Goal: Information Seeking & Learning: Learn about a topic

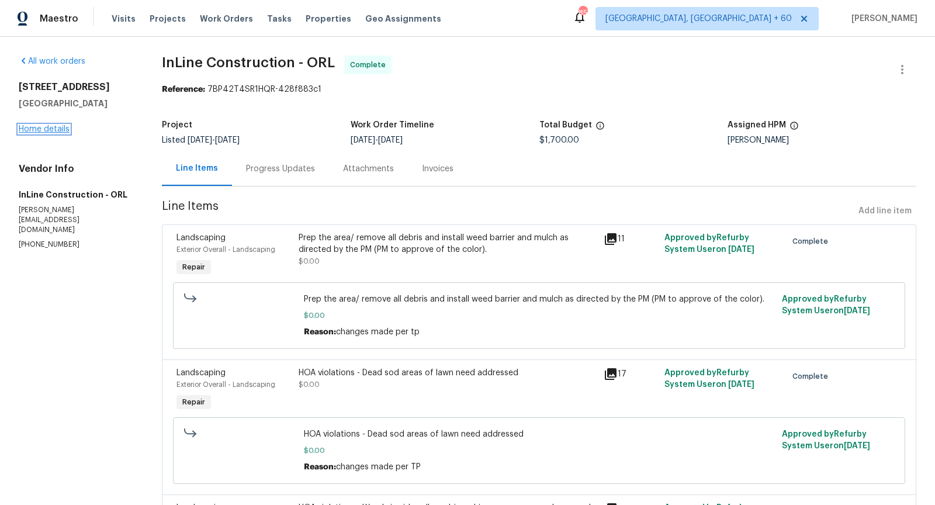
click at [56, 130] on link "Home details" at bounding box center [44, 129] width 51 height 8
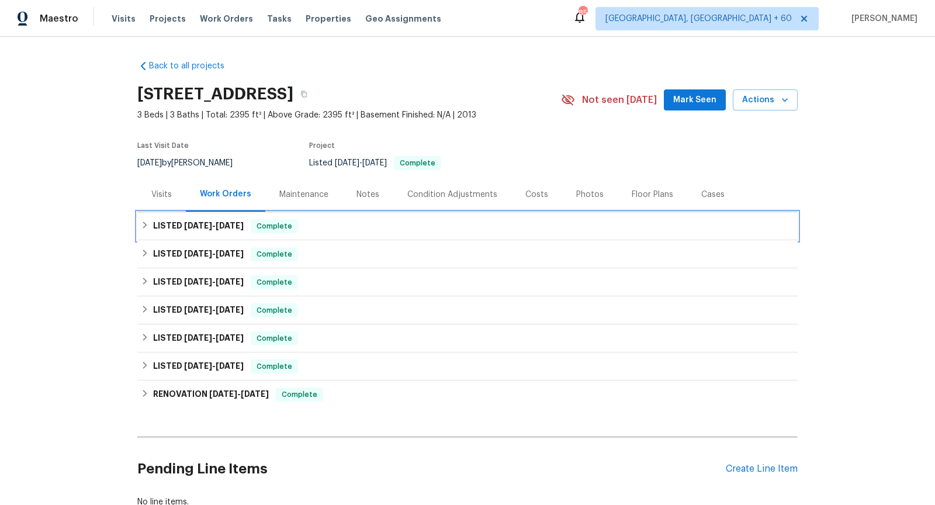
click at [149, 227] on icon at bounding box center [145, 225] width 8 height 8
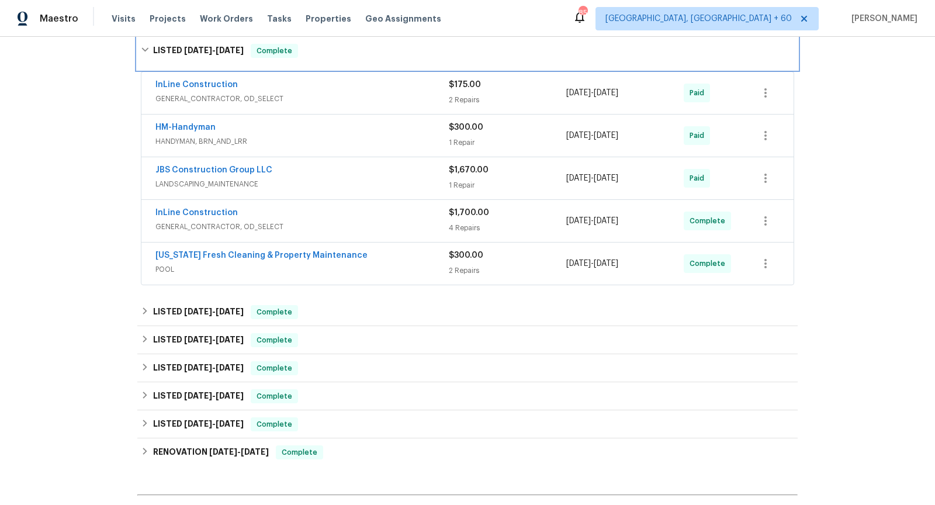
scroll to position [191, 0]
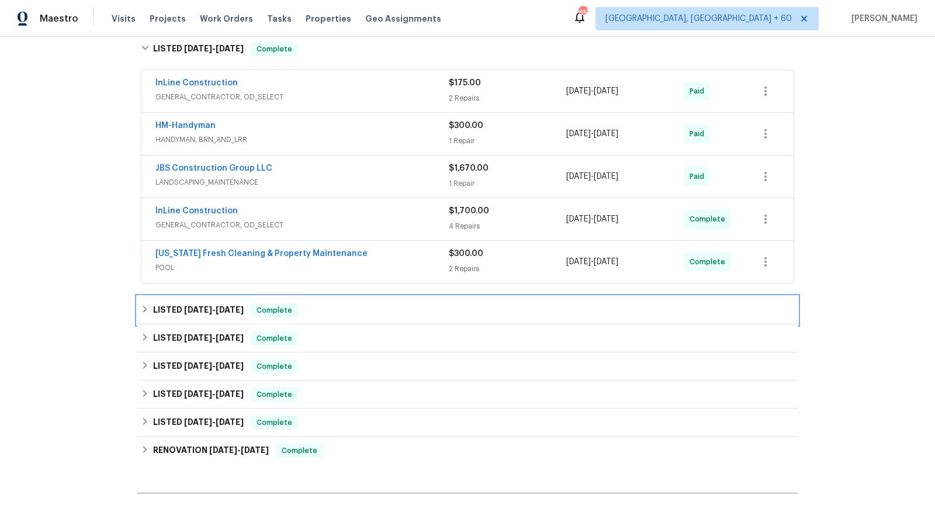
click at [153, 303] on div "LISTED [DATE] - [DATE] Complete" at bounding box center [467, 310] width 653 height 14
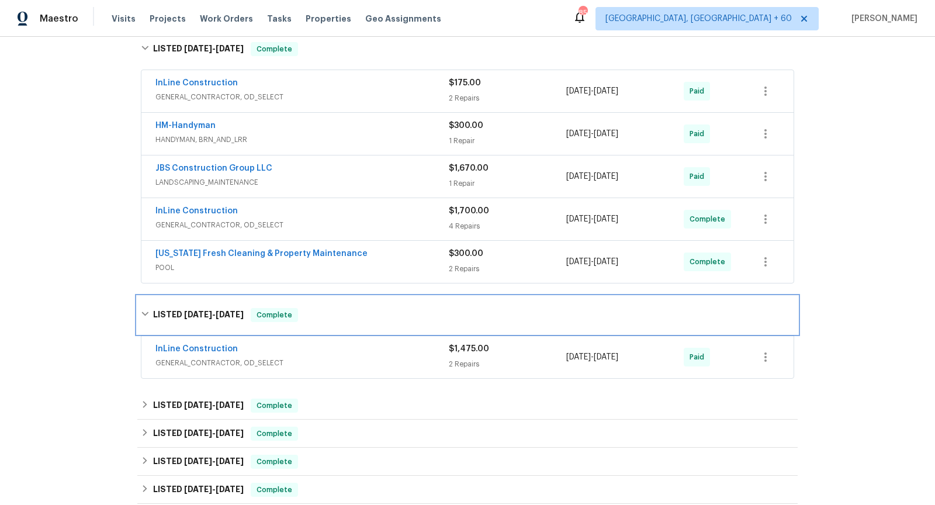
click at [153, 302] on div "LISTED [DATE] - [DATE] Complete" at bounding box center [467, 314] width 660 height 37
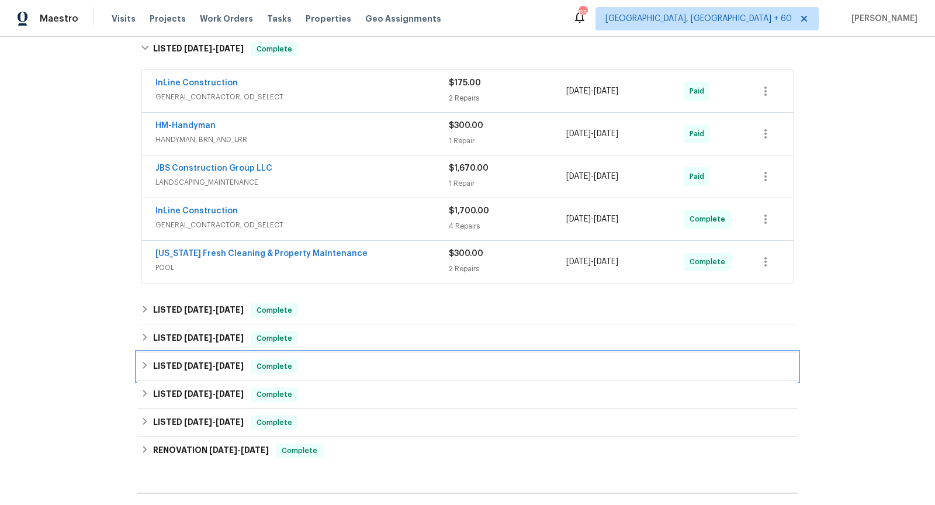
click at [141, 361] on icon at bounding box center [145, 365] width 8 height 8
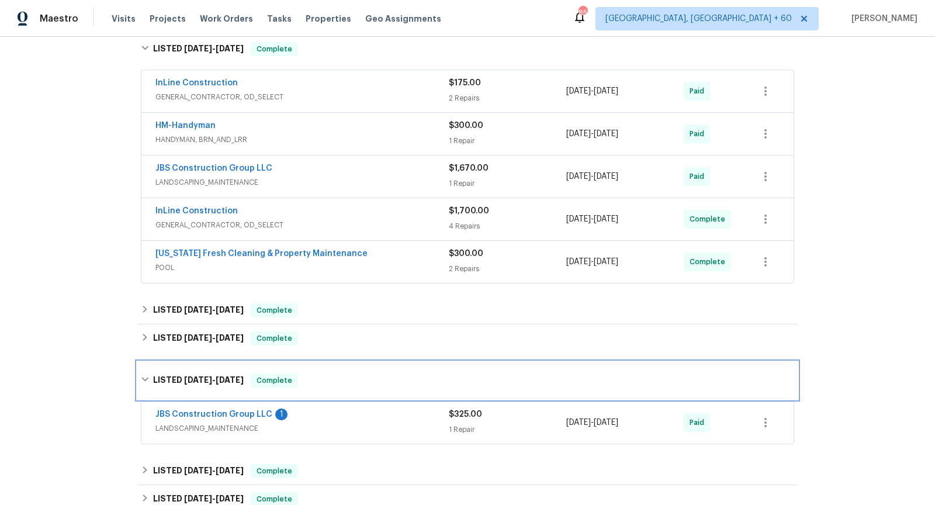
click at [143, 373] on div "LISTED [DATE] - [DATE] Complete" at bounding box center [467, 380] width 653 height 14
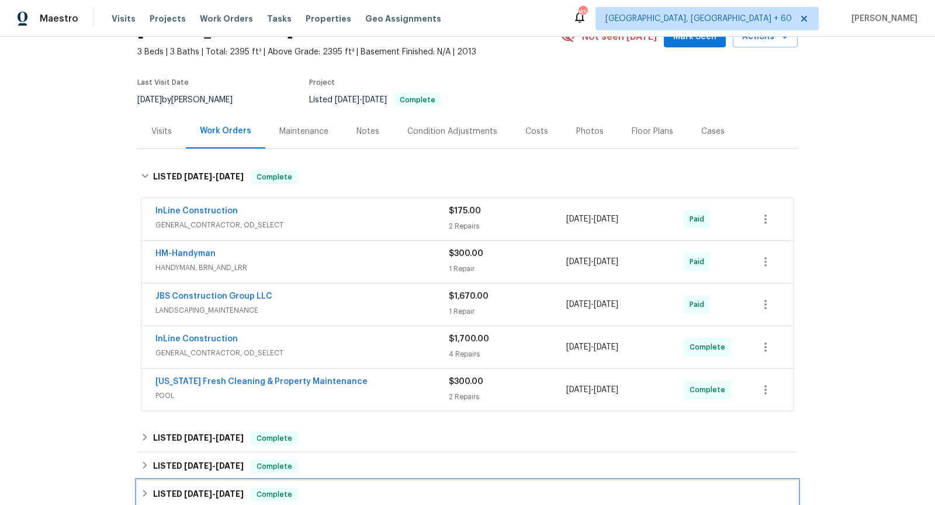
scroll to position [49, 0]
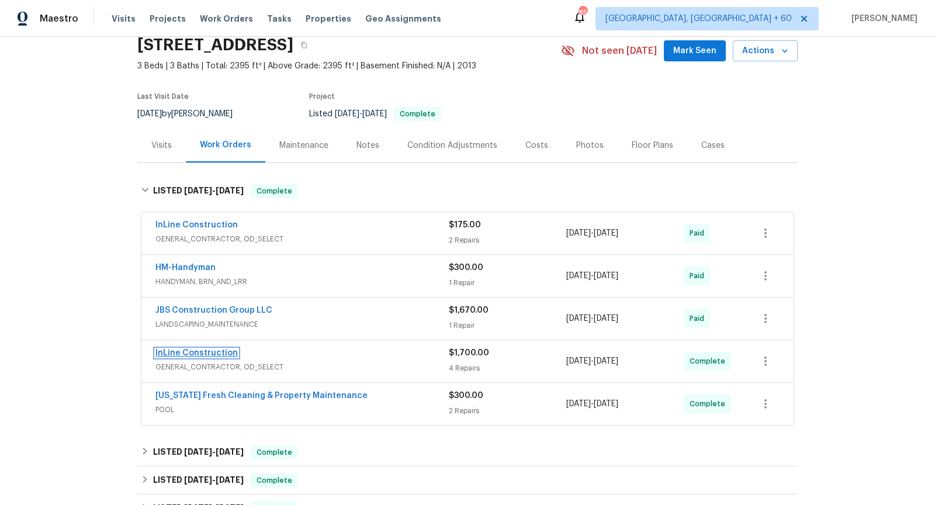
click at [194, 349] on link "InLine Construction" at bounding box center [196, 353] width 82 height 8
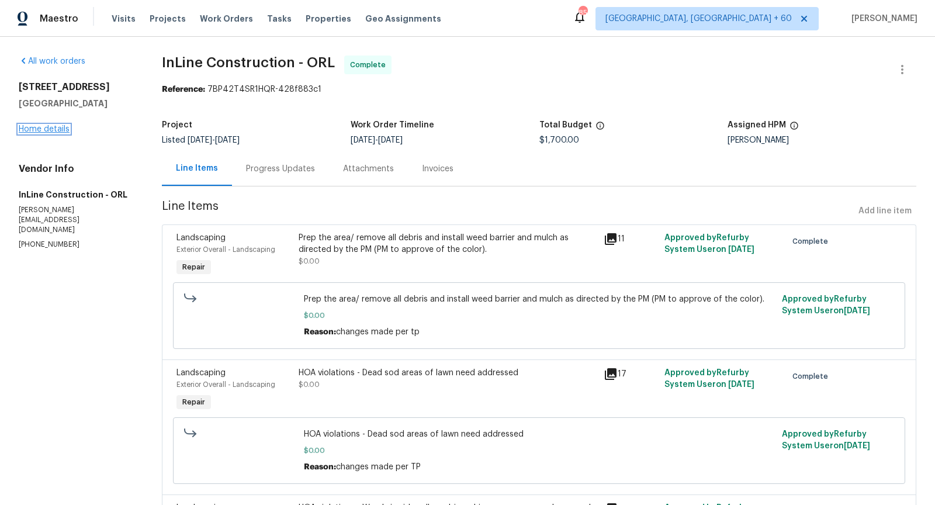
click at [52, 128] on link "Home details" at bounding box center [44, 129] width 51 height 8
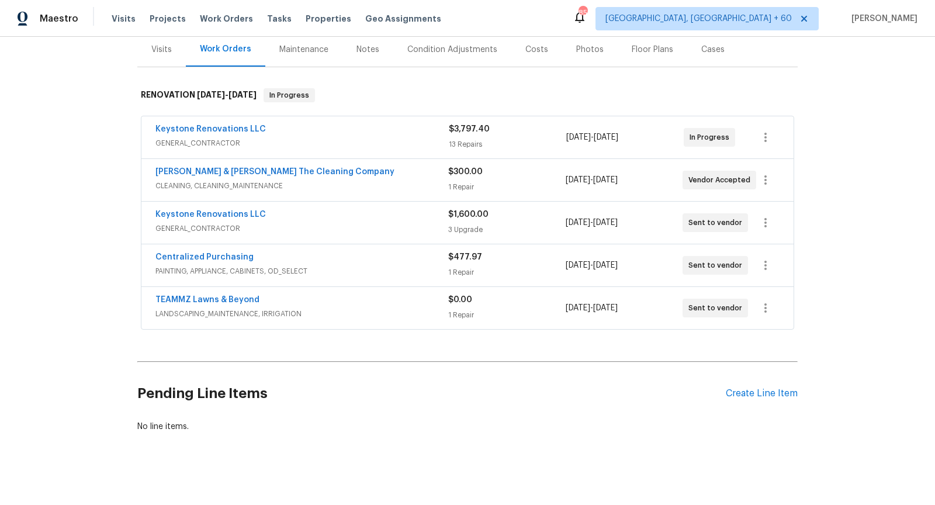
scroll to position [144, 0]
click at [335, 313] on span "LANDSCAPING_MAINTENANCE, IRRIGATION" at bounding box center [301, 315] width 293 height 12
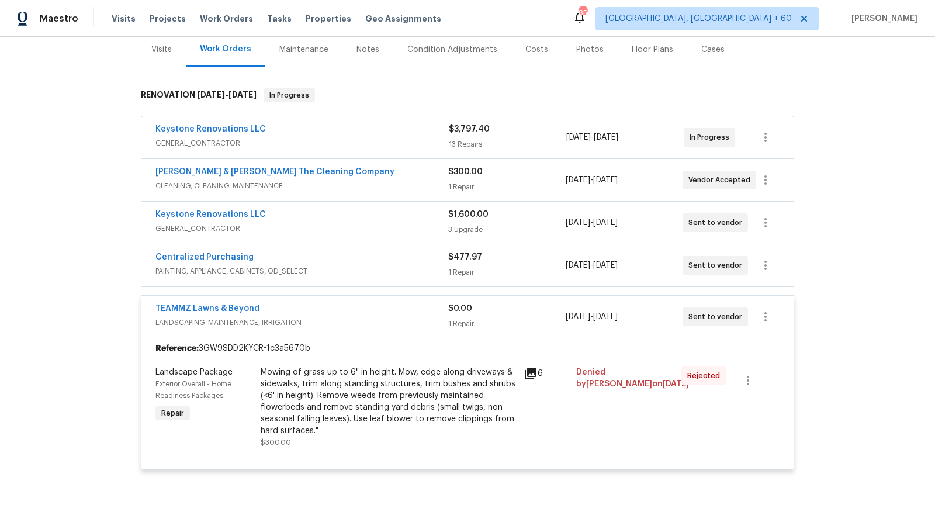
scroll to position [133, 0]
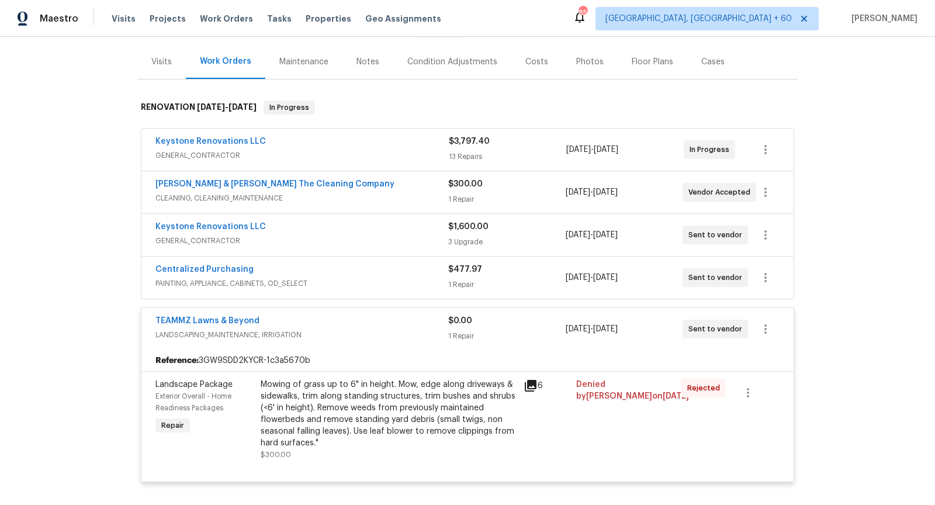
click at [334, 201] on span "CLEANING, CLEANING_MAINTENANCE" at bounding box center [301, 198] width 293 height 12
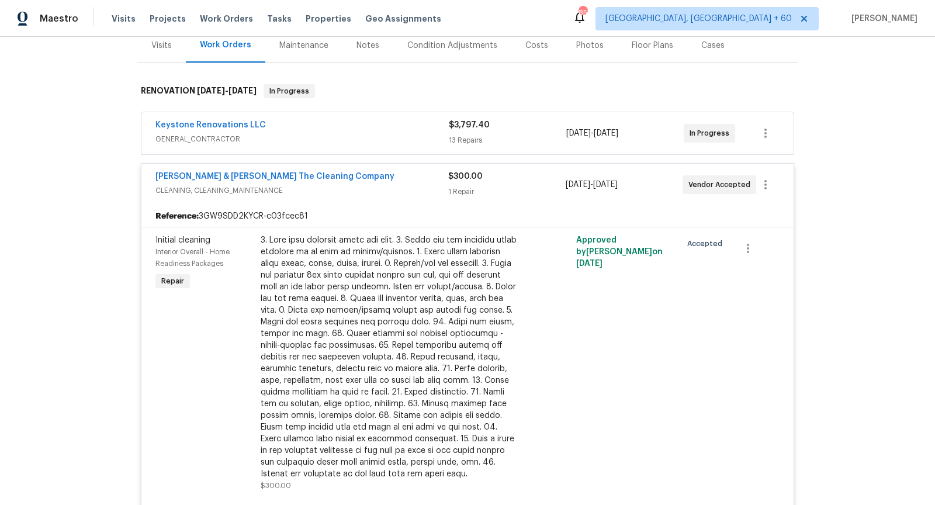
scroll to position [140, 0]
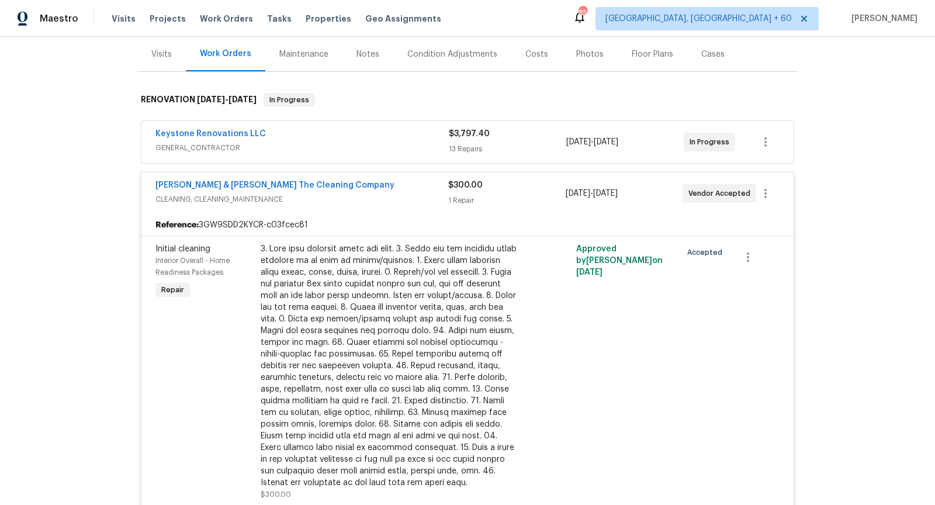
click at [325, 146] on span "GENERAL_CONTRACTOR" at bounding box center [301, 148] width 293 height 12
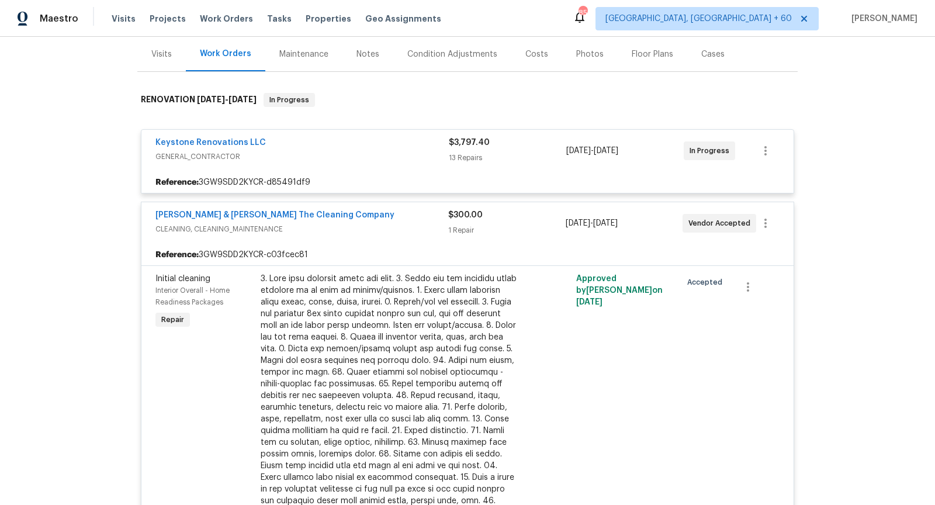
scroll to position [193, 0]
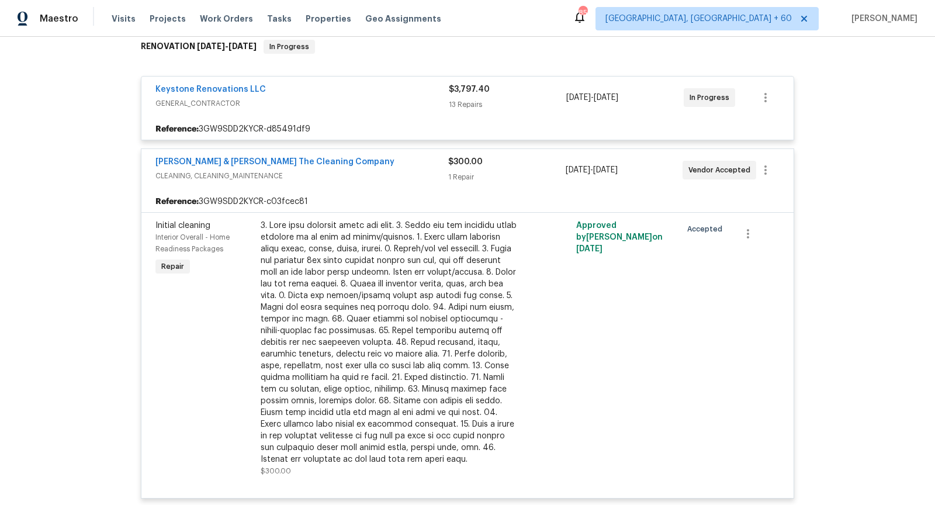
click at [299, 105] on span "GENERAL_CONTRACTOR" at bounding box center [301, 104] width 293 height 12
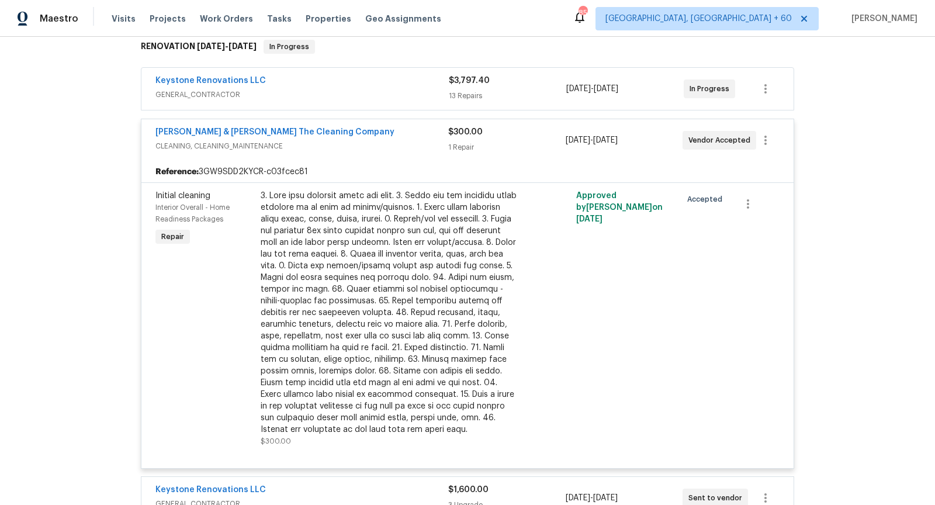
click at [299, 105] on div "Keystone Renovations LLC GENERAL_CONTRACTOR $3,797.40 13 Repairs 8/21/2025 - 9/…" at bounding box center [467, 89] width 652 height 42
click at [279, 86] on div "Keystone Renovations LLC" at bounding box center [301, 82] width 293 height 14
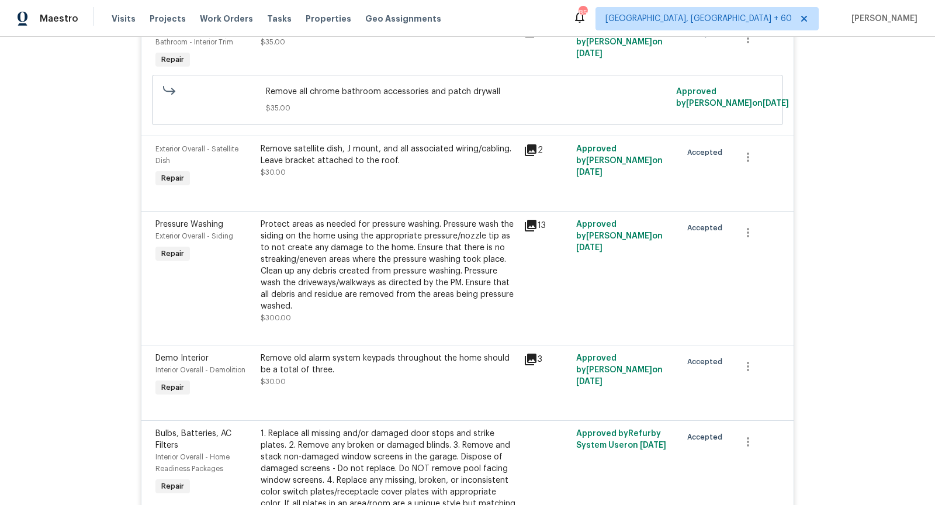
scroll to position [0, 0]
